Goal: Information Seeking & Learning: Learn about a topic

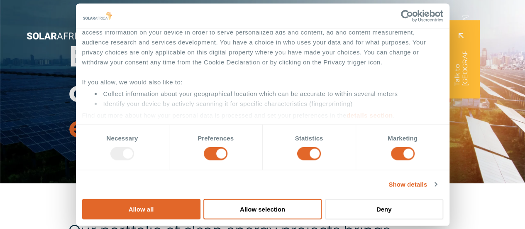
scroll to position [42, 0]
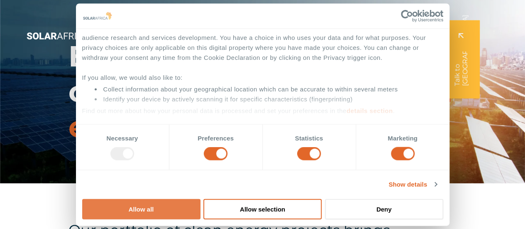
click at [201, 199] on button "Allow all" at bounding box center [141, 209] width 118 height 20
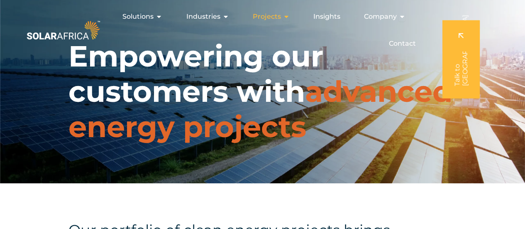
click at [286, 15] on icon "Menu" at bounding box center [286, 16] width 7 height 7
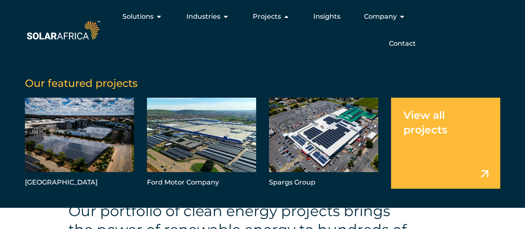
scroll to position [0, 0]
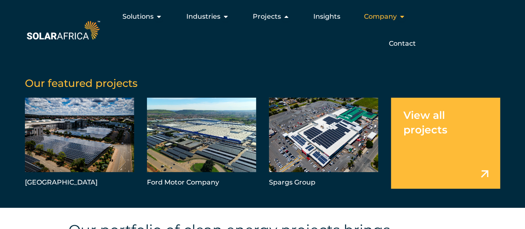
click at [401, 17] on icon "Menu" at bounding box center [402, 16] width 7 height 7
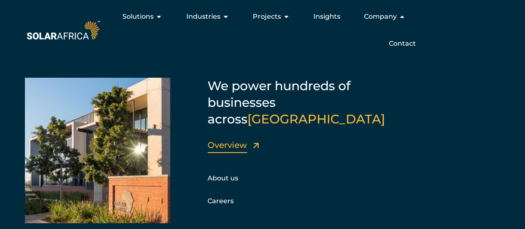
click at [224, 140] on link "Overview" at bounding box center [227, 145] width 39 height 10
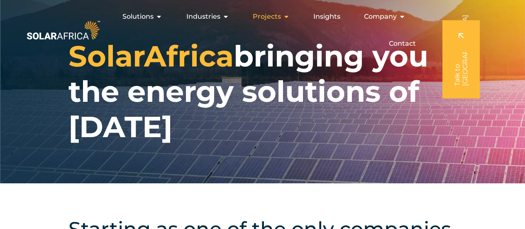
click at [286, 18] on icon "Menu" at bounding box center [286, 16] width 7 height 7
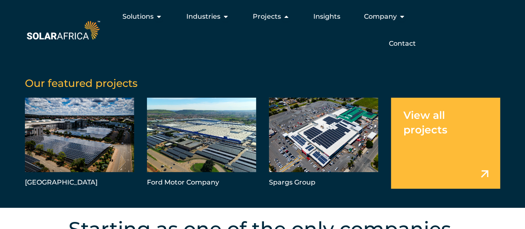
click at [438, 119] on link "Menu" at bounding box center [445, 143] width 109 height 91
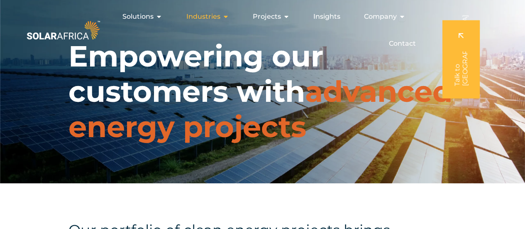
click at [225, 15] on icon "Menu" at bounding box center [225, 16] width 7 height 7
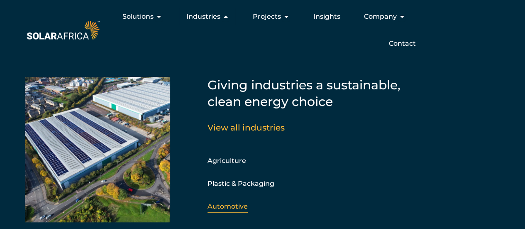
scroll to position [789, 0]
click at [240, 129] on link "View all industries" at bounding box center [246, 128] width 77 height 10
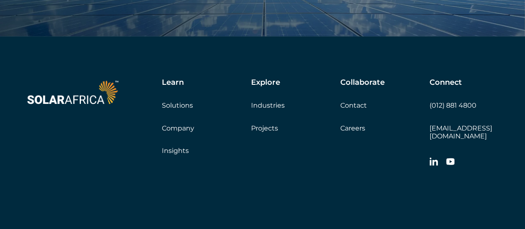
scroll to position [997, 0]
